Goal: Information Seeking & Learning: Learn about a topic

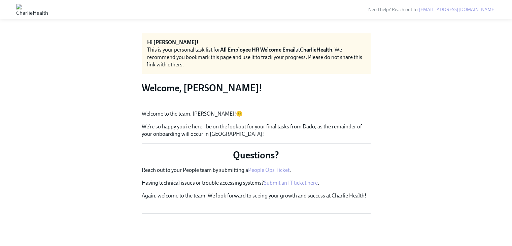
scroll to position [99, 0]
click at [48, 9] on img at bounding box center [32, 9] width 32 height 11
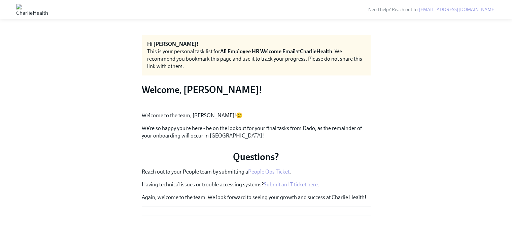
click at [214, 101] on button "Zoom image" at bounding box center [256, 101] width 229 height 0
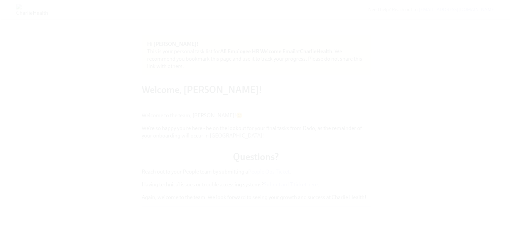
click at [214, 127] on button "Unzoom image" at bounding box center [256, 123] width 512 height 246
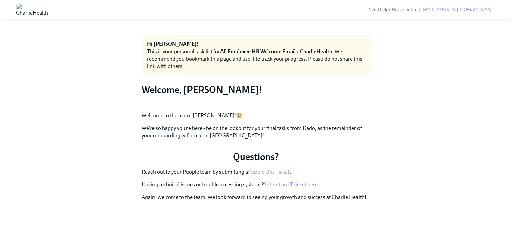
click at [183, 89] on h3 "Welcome, [PERSON_NAME]!" at bounding box center [256, 90] width 229 height 12
click at [160, 106] on button "Zoom image" at bounding box center [256, 106] width 229 height 0
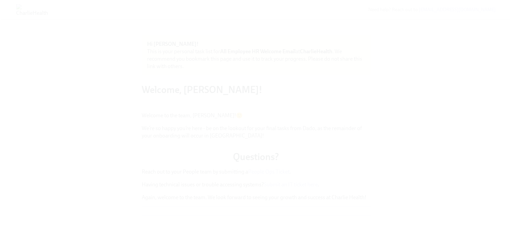
drag, startPoint x: 160, startPoint y: 180, endPoint x: 408, endPoint y: 176, distance: 248.4
click at [408, 176] on button "Unzoom image" at bounding box center [256, 123] width 512 height 246
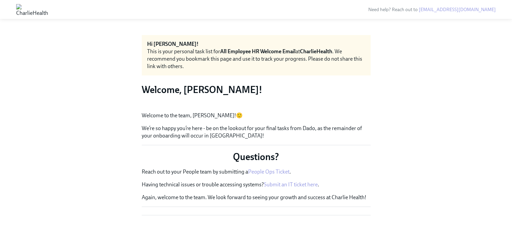
click at [48, 8] on img at bounding box center [32, 9] width 32 height 11
click at [30, 9] on img at bounding box center [32, 9] width 32 height 11
